Goal: Communication & Community: Answer question/provide support

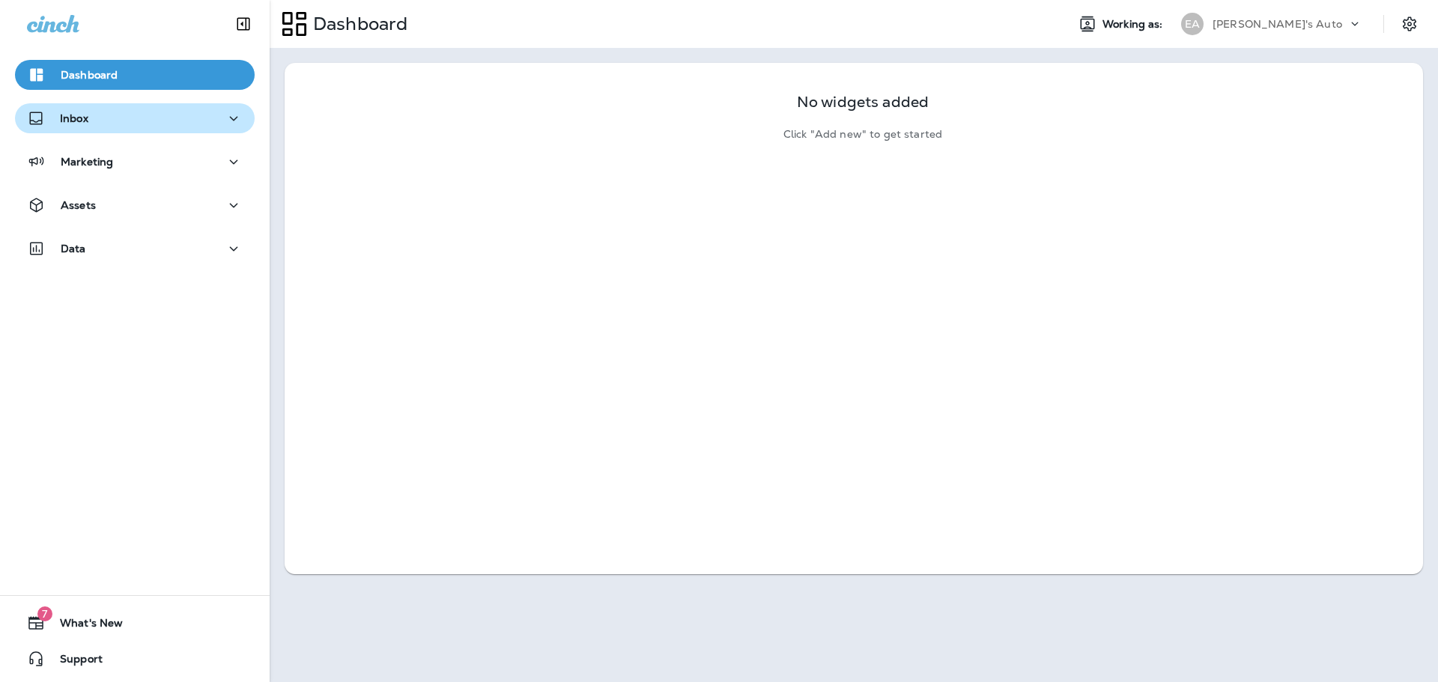
click at [105, 126] on div "Inbox" at bounding box center [135, 118] width 216 height 19
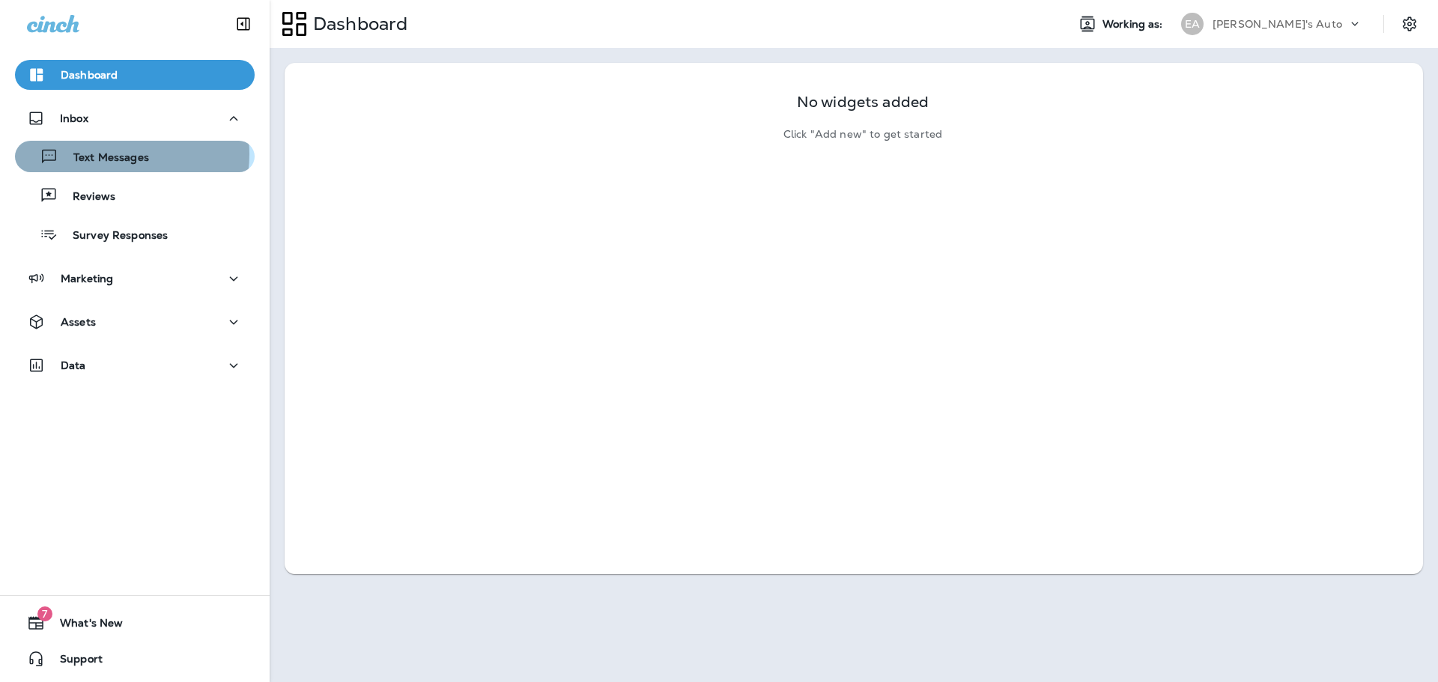
click at [121, 154] on p "Text Messages" at bounding box center [103, 158] width 91 height 14
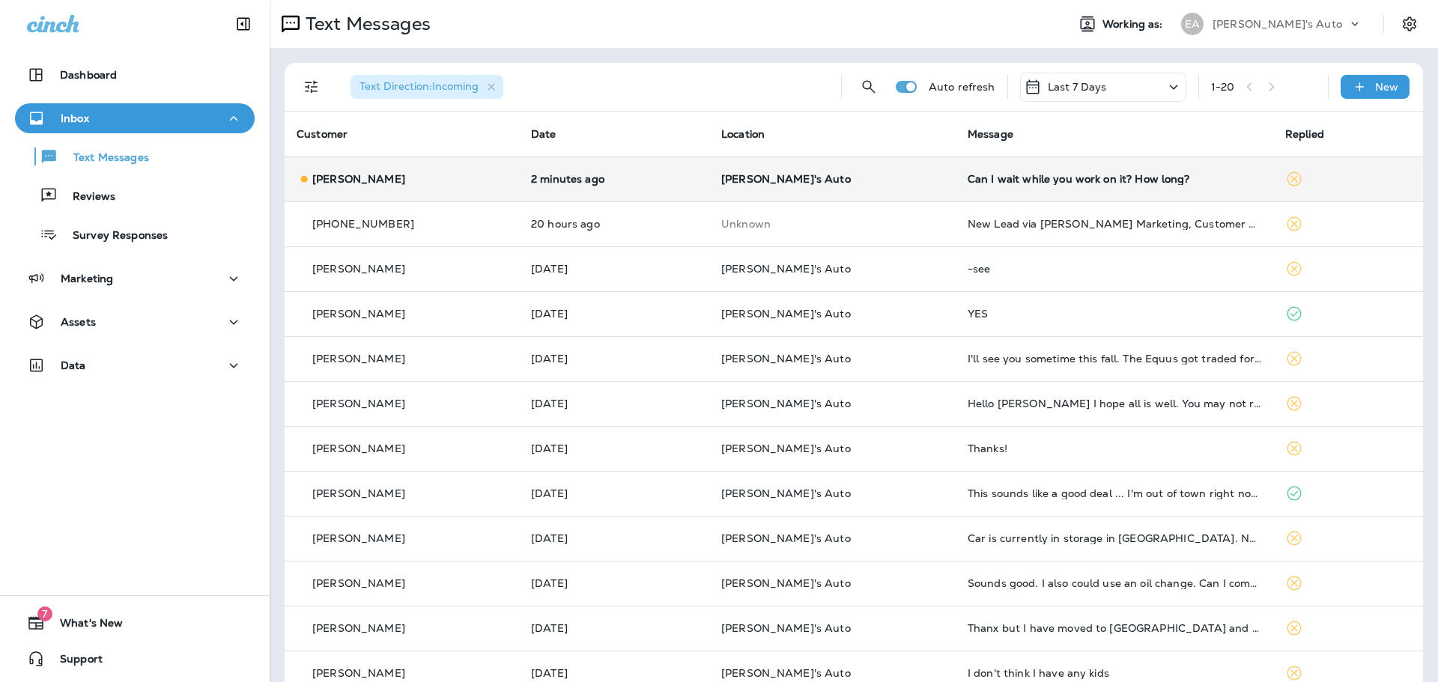
click at [607, 184] on p "2 minutes ago" at bounding box center [614, 179] width 166 height 12
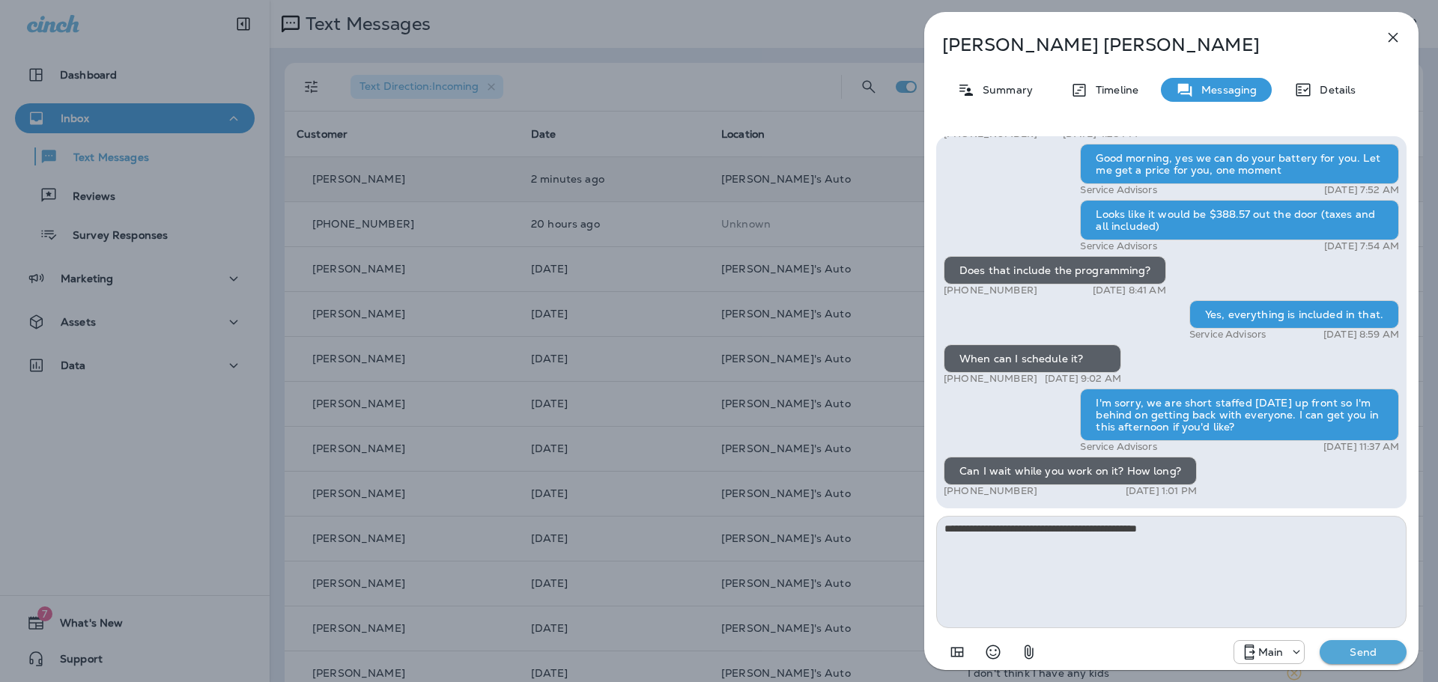
type textarea "**********"
click at [1391, 660] on button "Send" at bounding box center [1363, 652] width 87 height 24
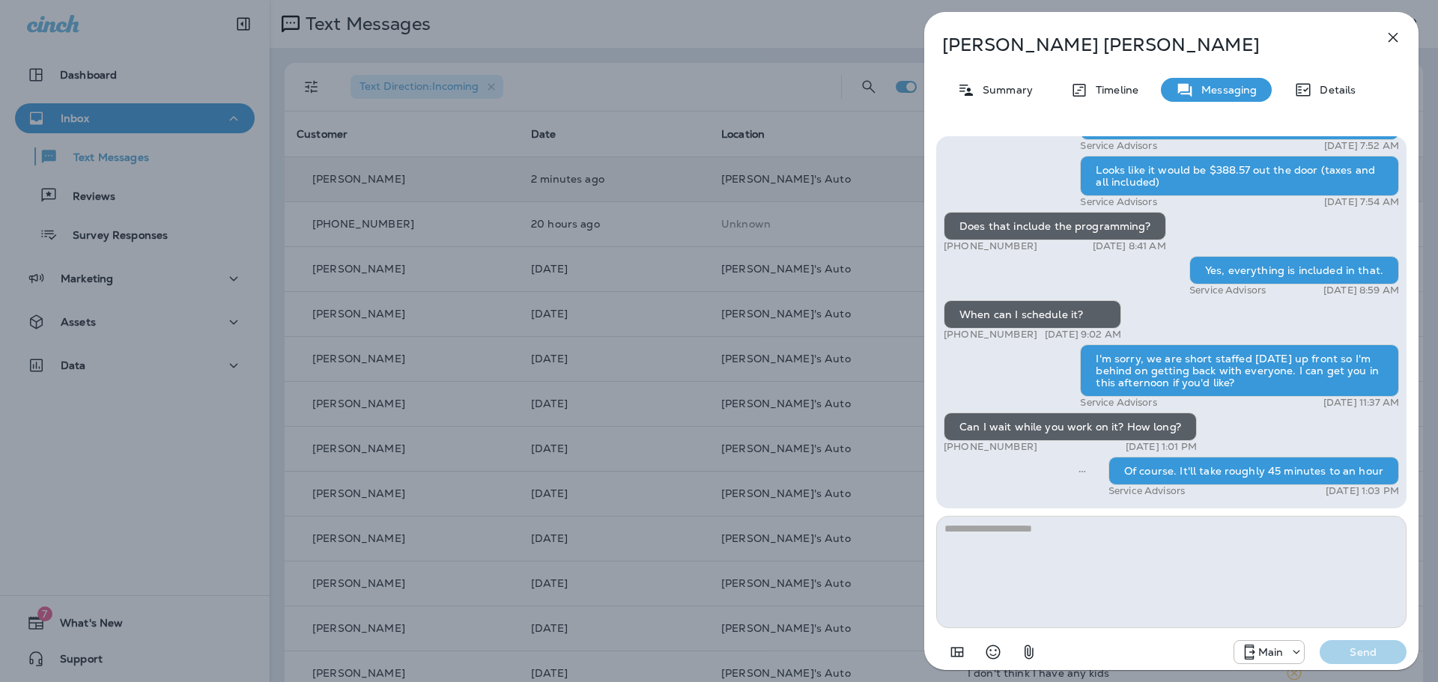
click at [808, 164] on div "David Layman Summary Timeline Messaging Details Hi David, it's been six months …" at bounding box center [719, 341] width 1438 height 682
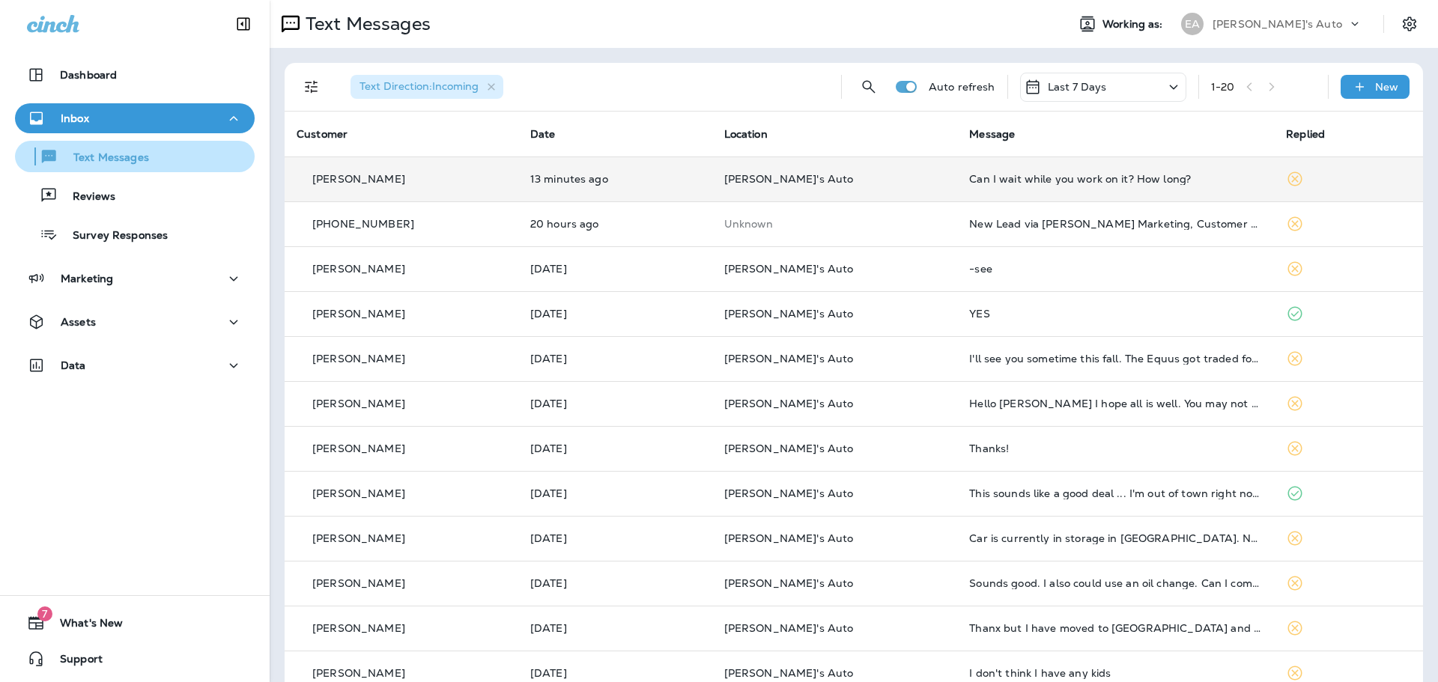
click at [124, 157] on p "Text Messages" at bounding box center [103, 158] width 91 height 14
